Goal: Task Accomplishment & Management: Manage account settings

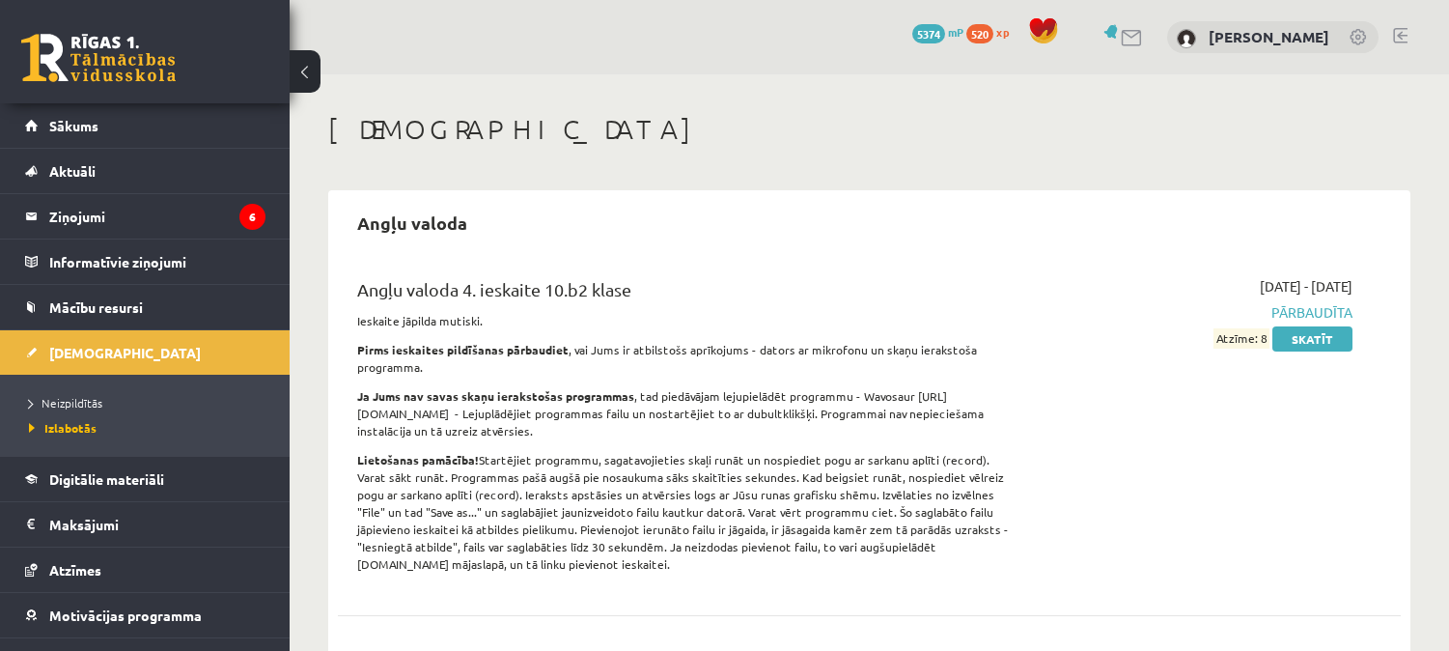
scroll to position [4573, 0]
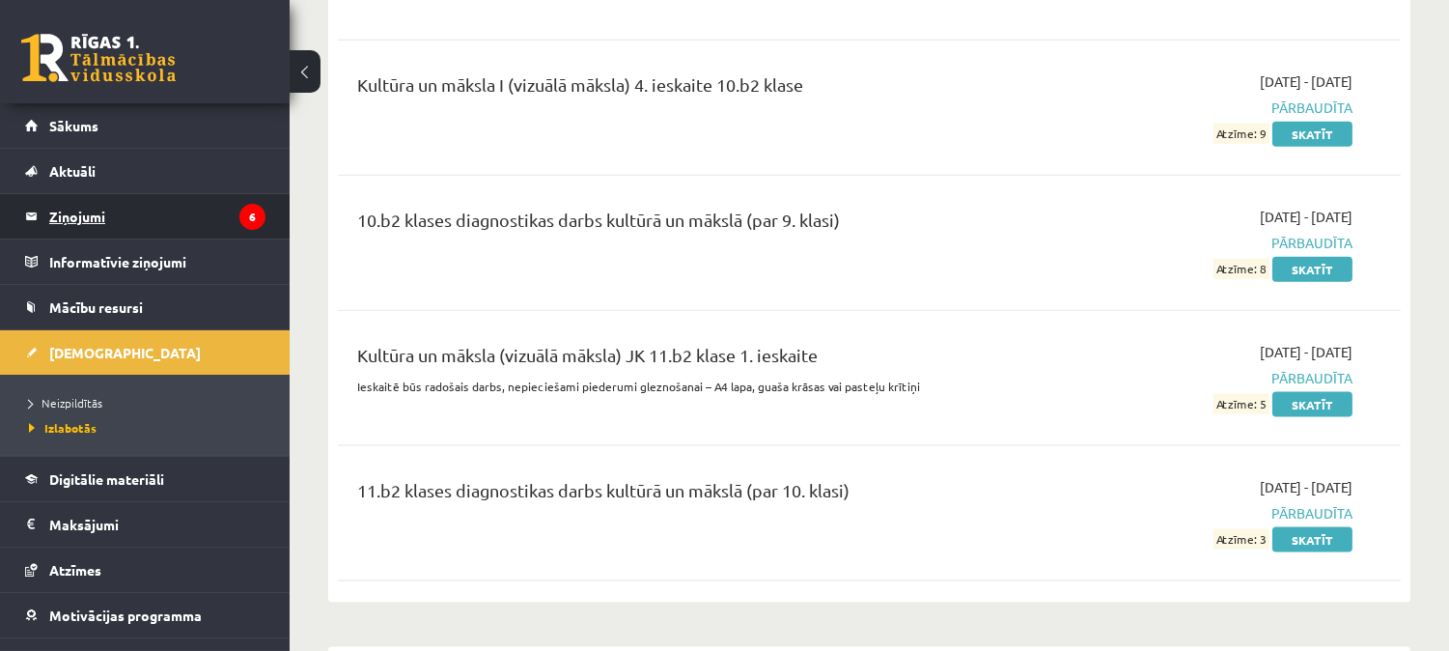
click at [111, 204] on legend "Ziņojumi 6" at bounding box center [157, 216] width 216 height 44
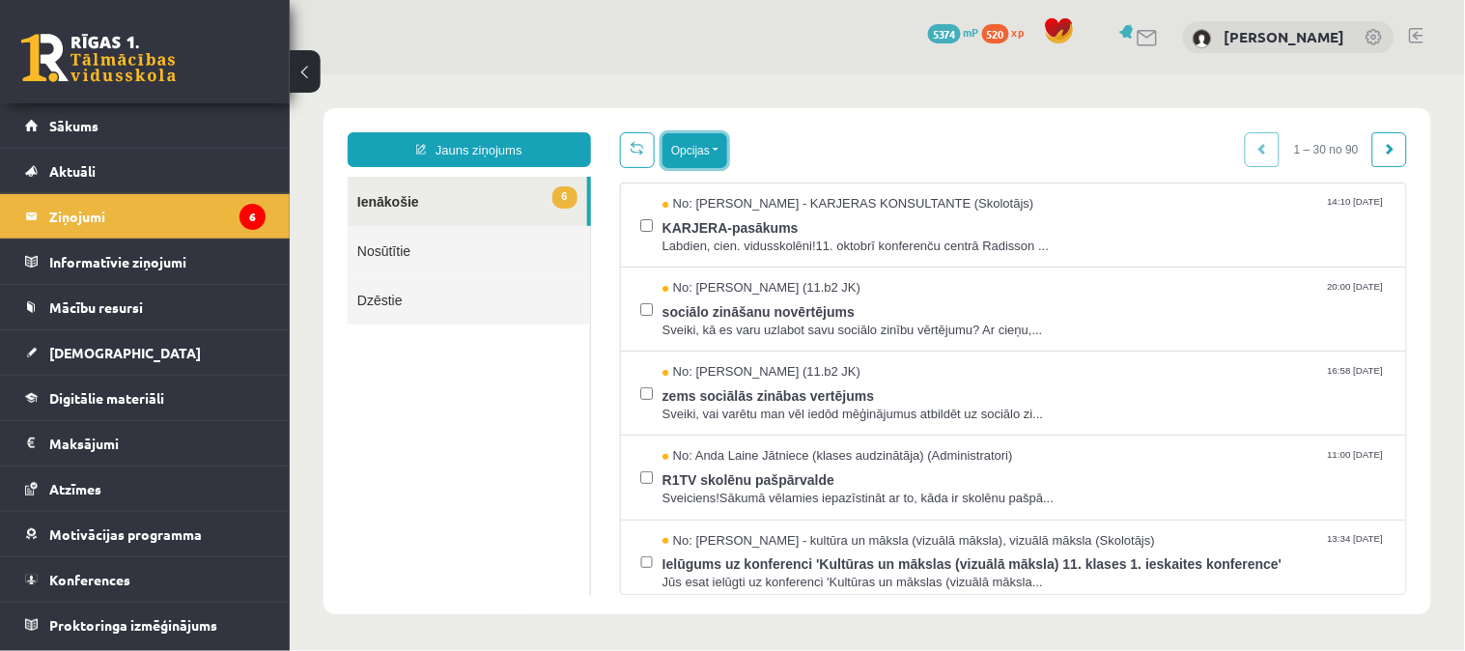
click at [688, 147] on button "Opcijas" at bounding box center [693, 149] width 65 height 35
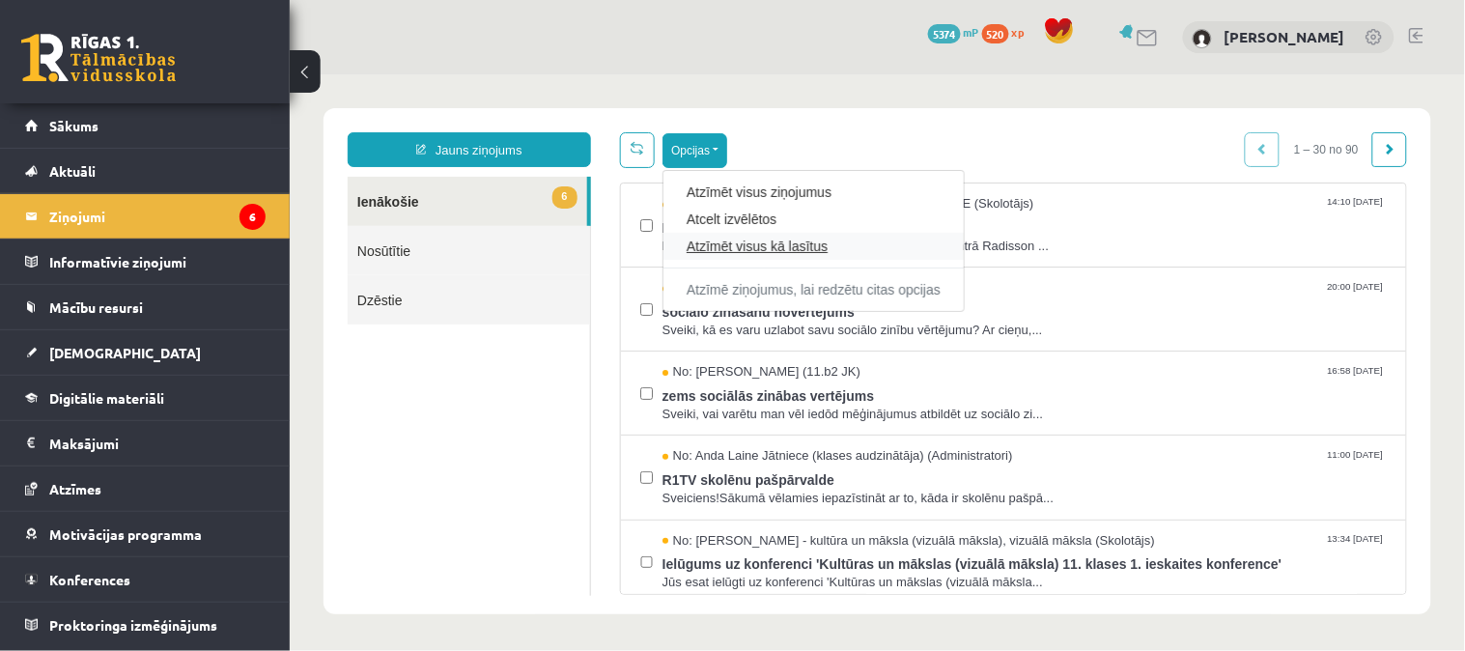
click at [757, 253] on link "Atzīmēt visus kā lasītus" at bounding box center [813, 245] width 254 height 19
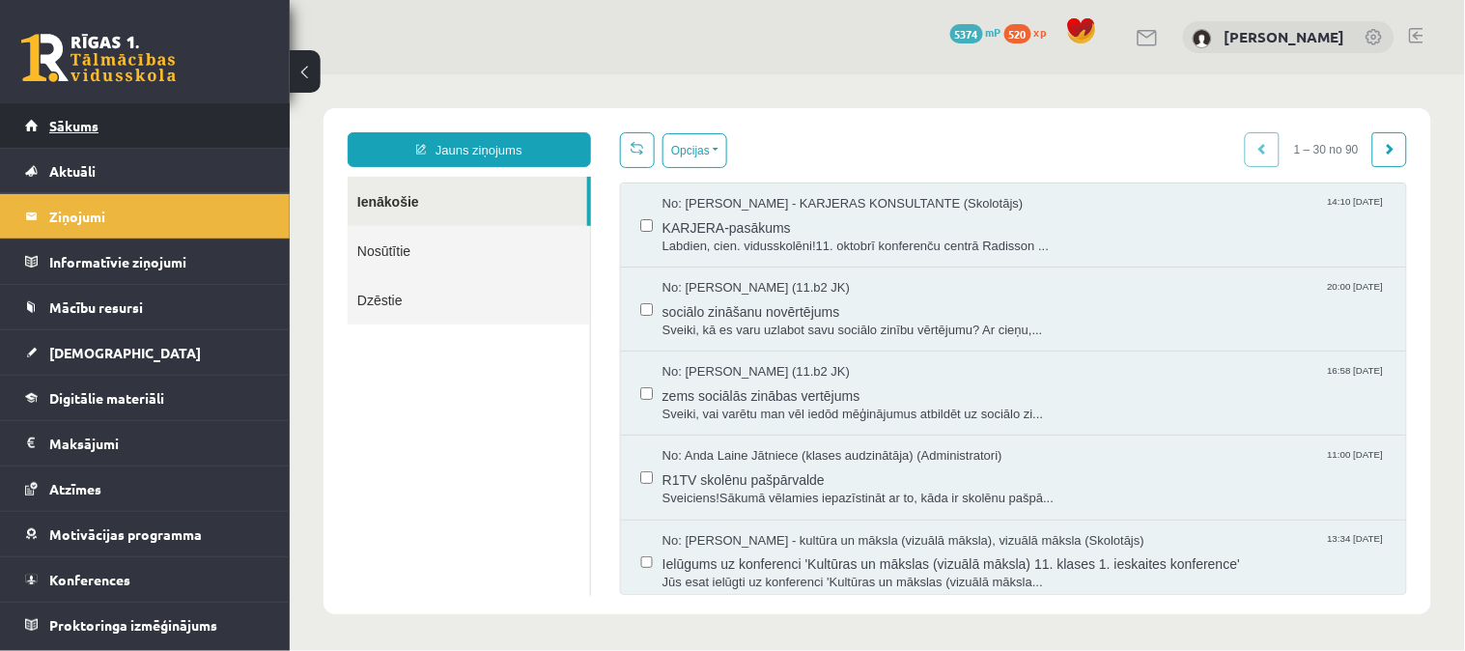
click at [161, 133] on link "Sākums" at bounding box center [145, 125] width 240 height 44
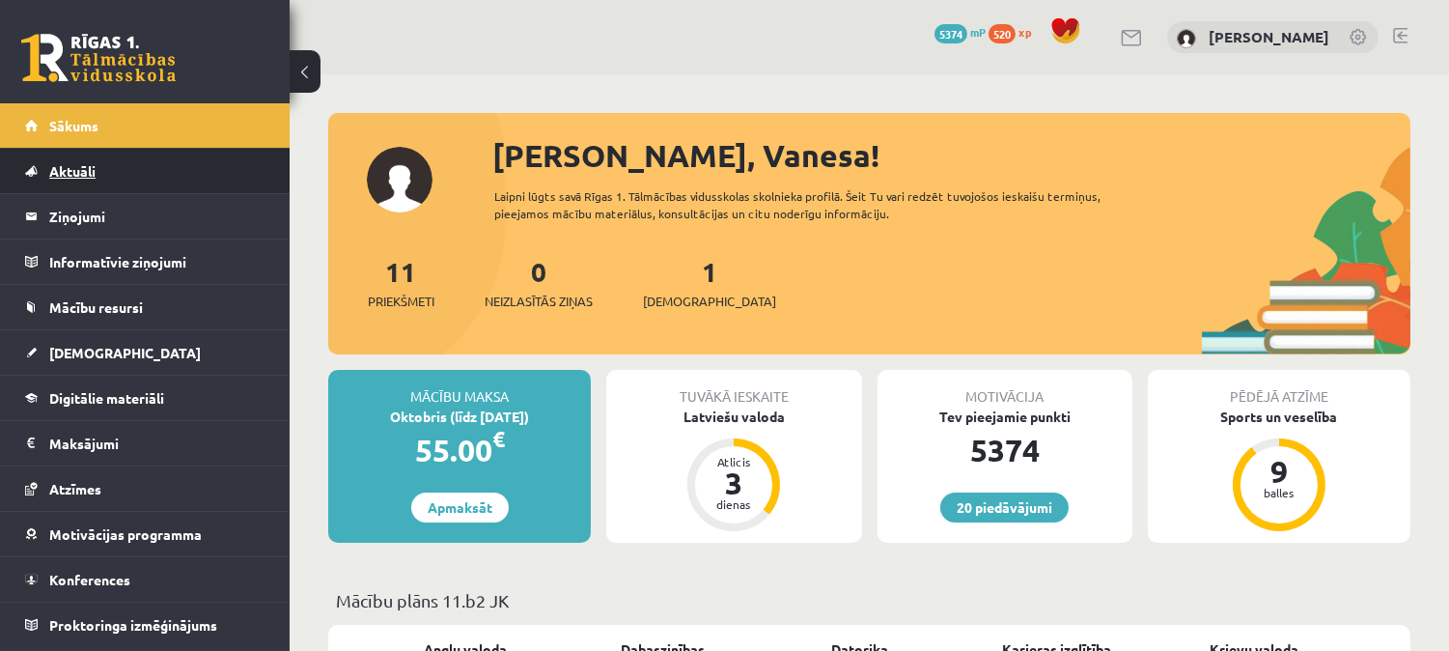
click at [205, 155] on link "Aktuāli" at bounding box center [145, 171] width 240 height 44
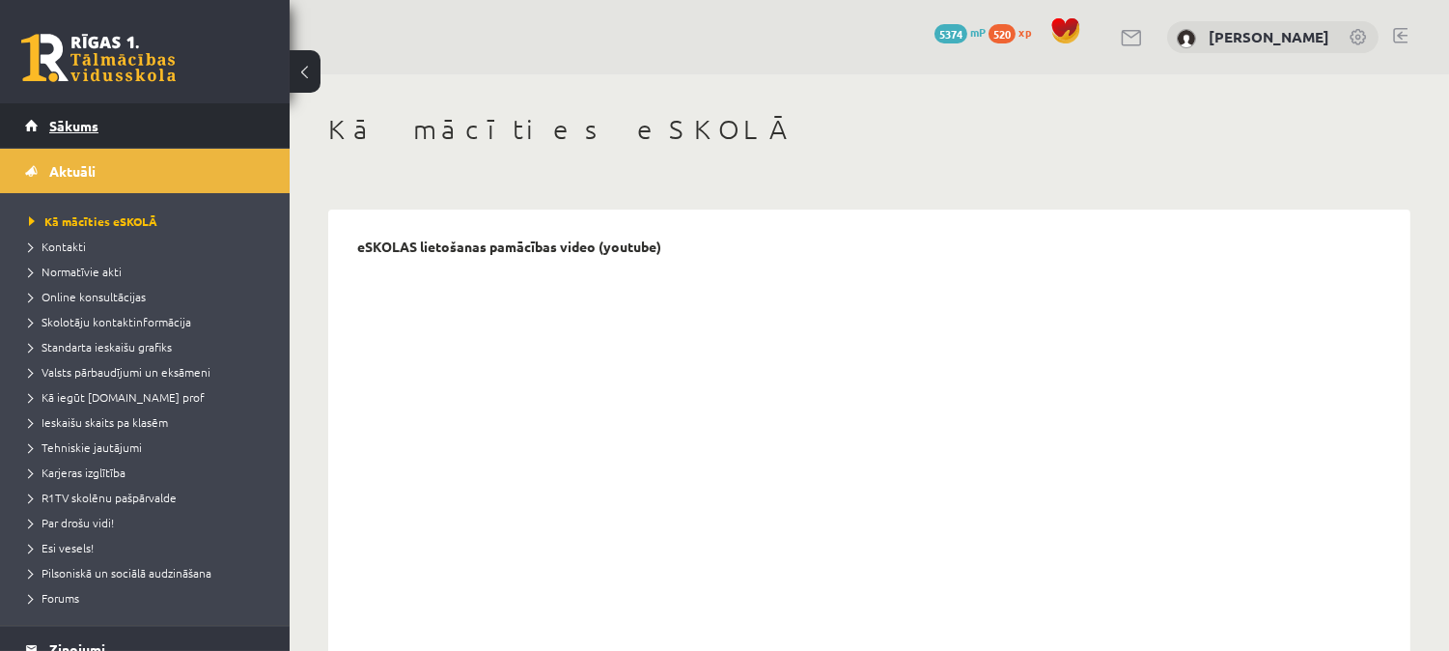
click at [90, 132] on link "Sākums" at bounding box center [145, 125] width 240 height 44
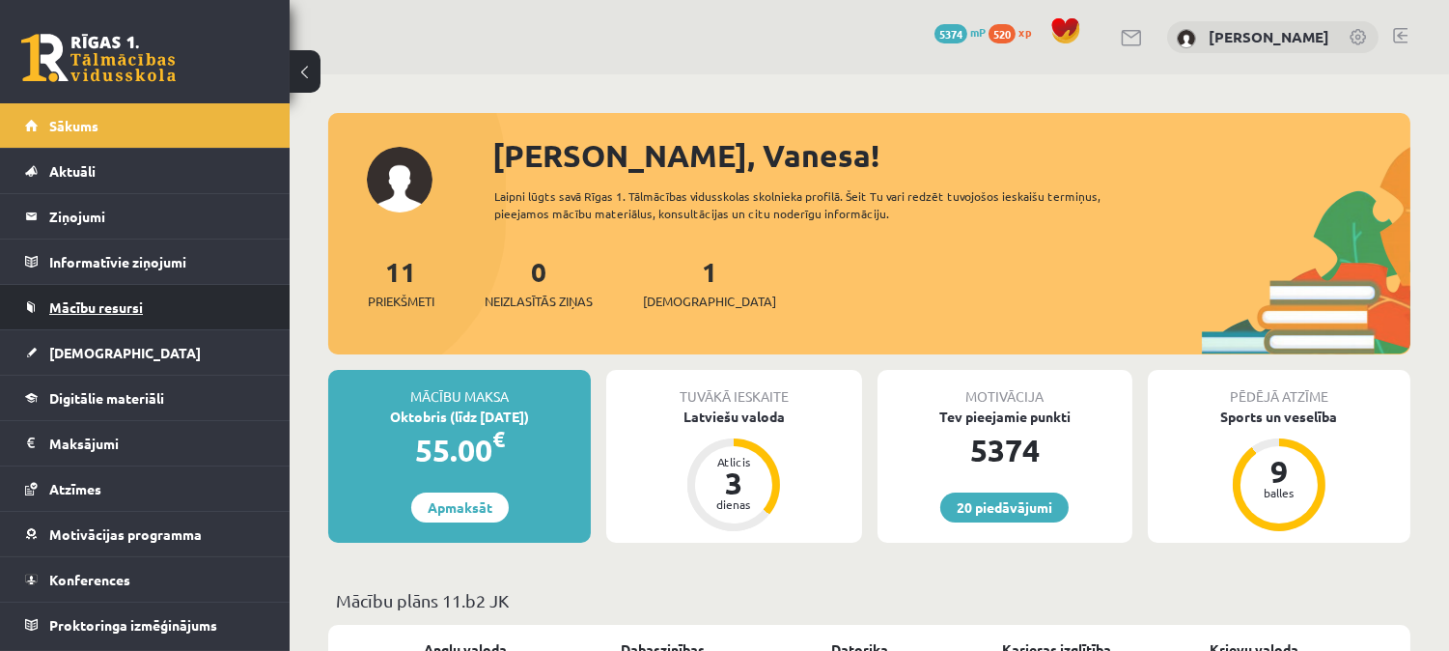
click at [108, 303] on span "Mācību resursi" at bounding box center [96, 306] width 94 height 17
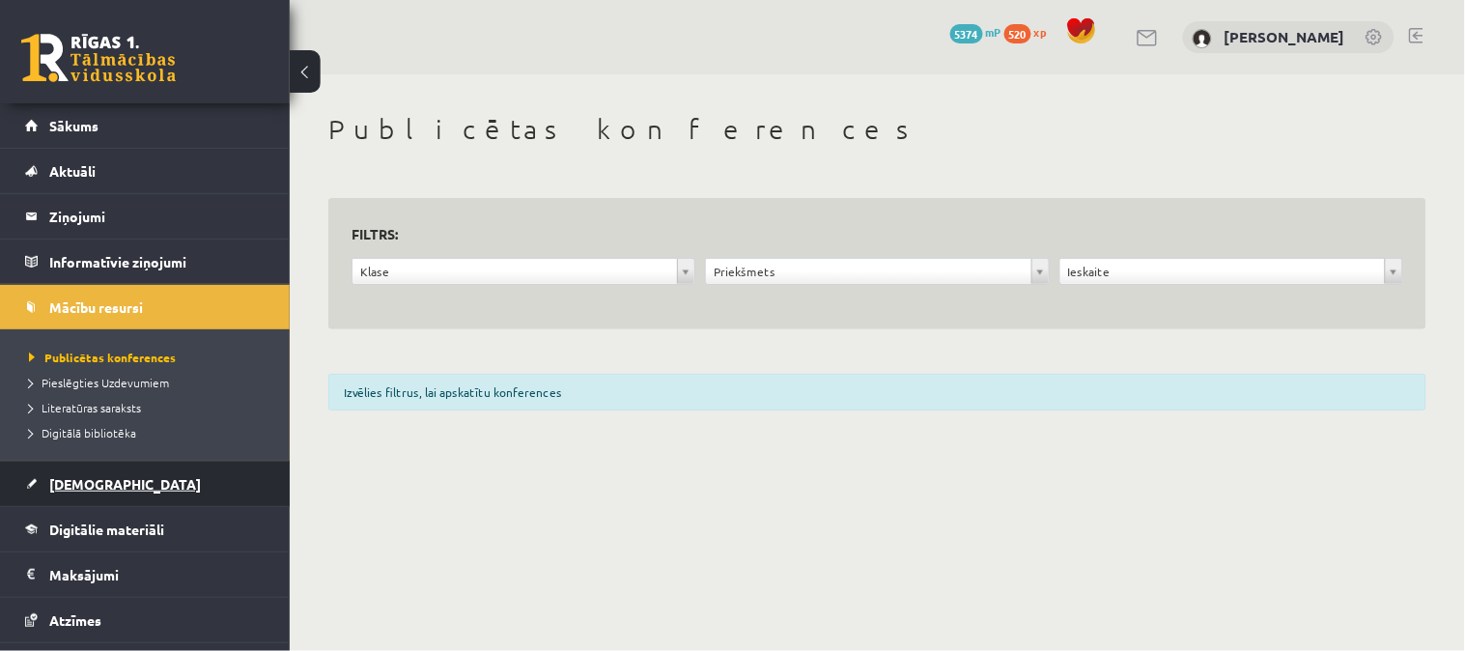
click at [68, 486] on span "[DEMOGRAPHIC_DATA]" at bounding box center [125, 483] width 152 height 17
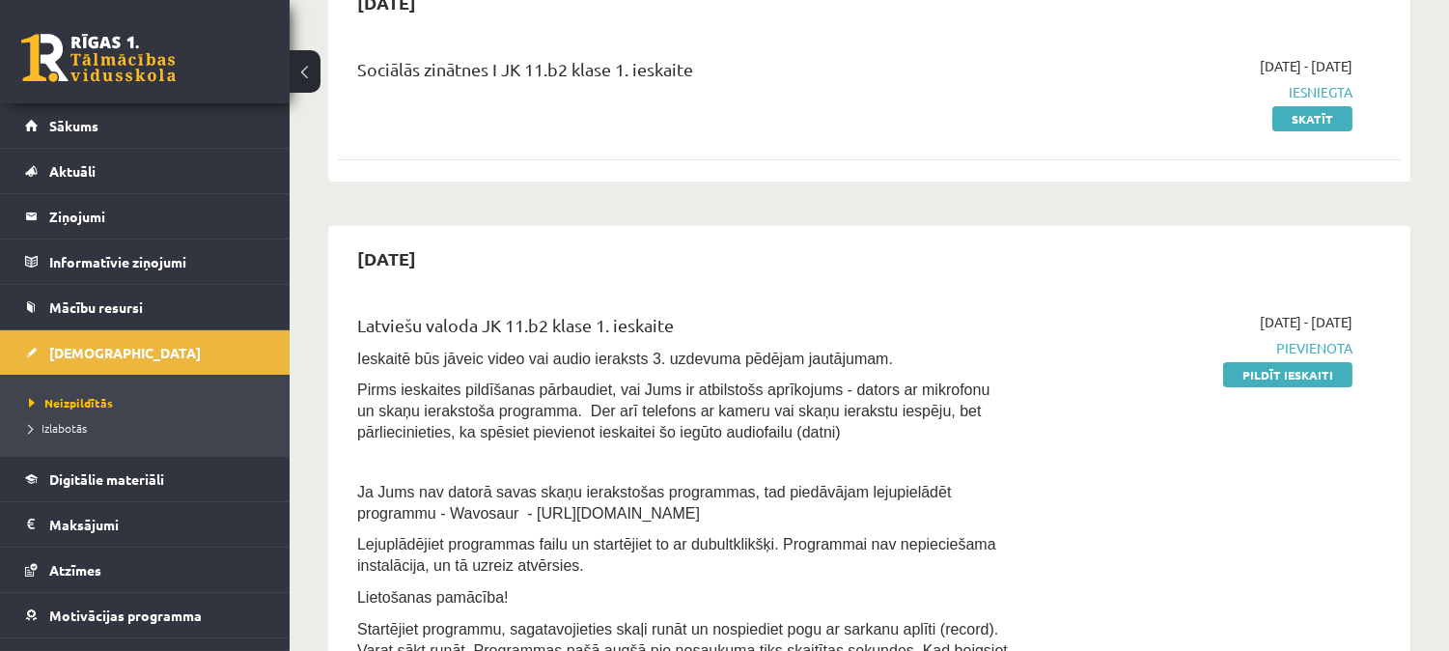
scroll to position [180, 0]
